Goal: Task Accomplishment & Management: Manage account settings

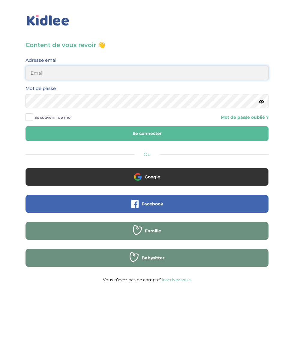
type input "mohagahlouz@gmail.com"
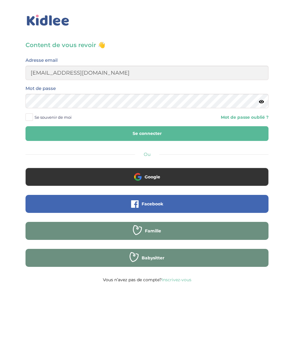
click at [25, 126] on button "Se connecter" at bounding box center [146, 133] width 243 height 15
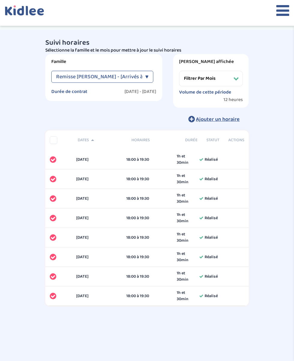
select select "[DATE]"
click at [279, 12] on icon at bounding box center [282, 10] width 13 height 15
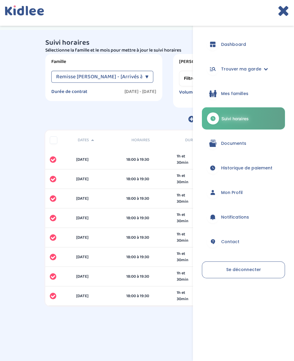
click at [237, 94] on span "Mes familles" at bounding box center [234, 94] width 27 height 6
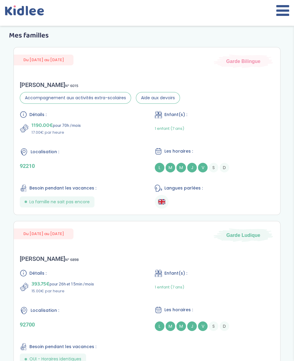
scroll to position [12, 0]
click at [279, 12] on icon at bounding box center [282, 10] width 13 height 15
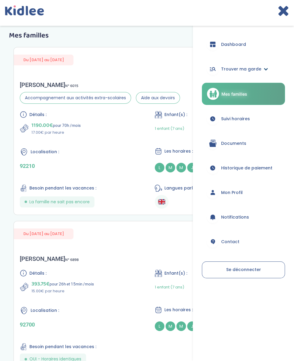
click at [260, 70] on span "Trouver ma garde" at bounding box center [241, 69] width 40 height 6
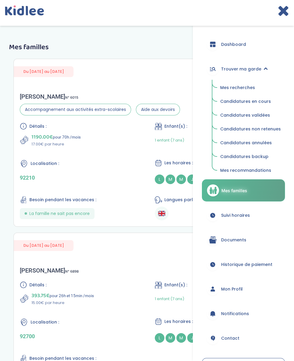
click at [249, 114] on span "Candidatures validées" at bounding box center [245, 115] width 50 height 6
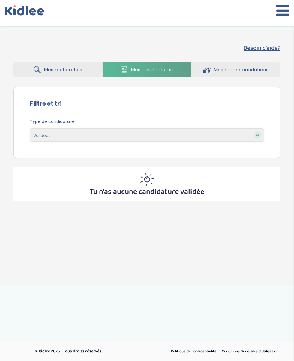
click at [248, 133] on select "En cours Validées Non retenues Annulées Backup" at bounding box center [147, 134] width 234 height 13
select select "pending"
click at [30, 128] on select "En cours Validées Non retenues Annulées Backup" at bounding box center [147, 134] width 234 height 13
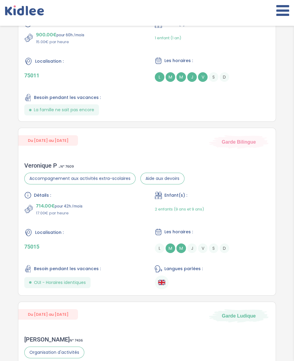
scroll to position [195, 0]
